Goal: Communication & Community: Answer question/provide support

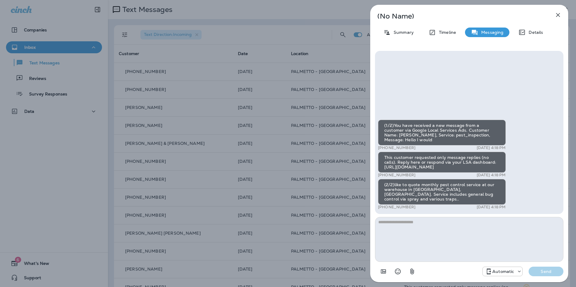
click at [460, 125] on div "(1/2)You have received a new message from a customer via Google Local Services …" at bounding box center [442, 133] width 128 height 26
drag, startPoint x: 431, startPoint y: 126, endPoint x: 462, endPoint y: 129, distance: 30.4
click at [462, 129] on div "(1/2)You have received a new message from a customer via Google Local Services …" at bounding box center [442, 133] width 128 height 26
click at [456, 123] on div "(1/2)You have received a new message from a customer via Google Local Services …" at bounding box center [442, 133] width 128 height 26
drag, startPoint x: 456, startPoint y: 156, endPoint x: 385, endPoint y: 157, distance: 70.8
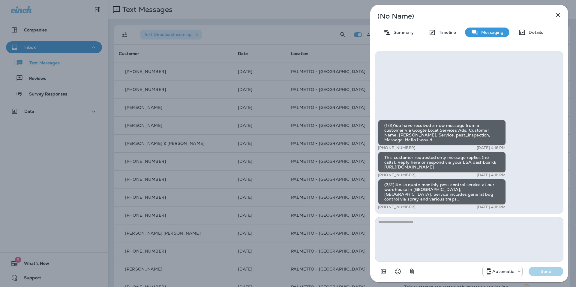
click at [385, 157] on div "This customer requested only message replies (no calls). Reply here or respond …" at bounding box center [442, 162] width 128 height 21
click at [555, 15] on icon "button" at bounding box center [557, 14] width 7 height 7
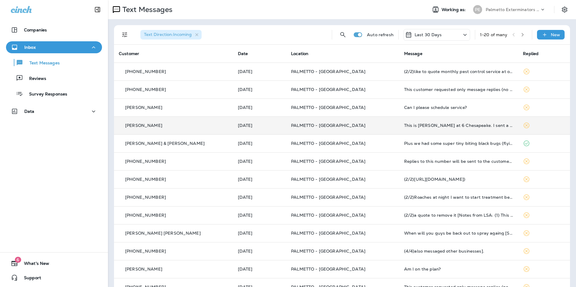
click at [359, 119] on td "PALMETTO - [GEOGRAPHIC_DATA]" at bounding box center [342, 126] width 113 height 18
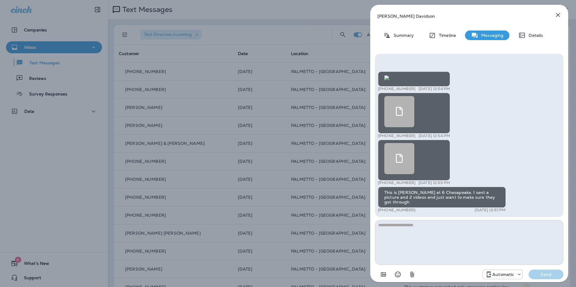
scroll to position [-142, 0]
click at [554, 17] on icon "button" at bounding box center [557, 14] width 7 height 7
